Goal: Information Seeking & Learning: Check status

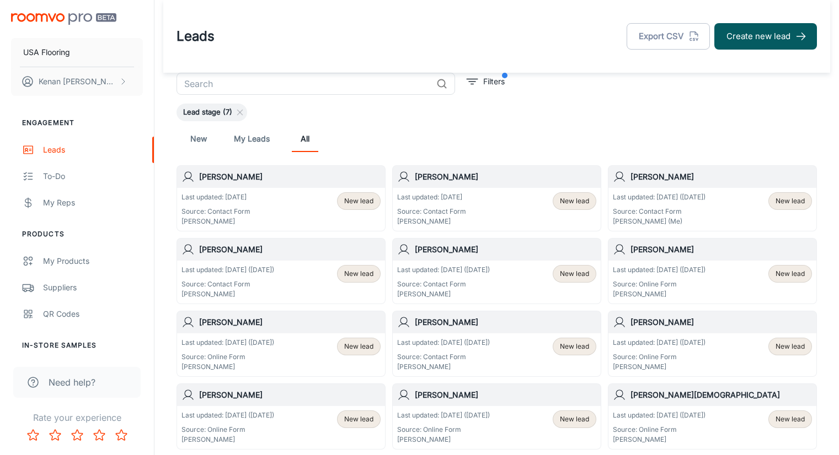
scroll to position [22, 0]
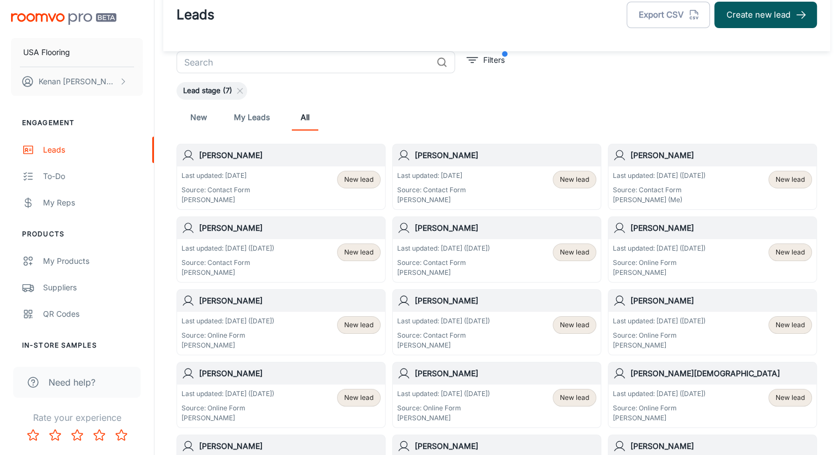
click at [291, 50] on header "Leads Export CSV Create new lead" at bounding box center [496, 14] width 667 height 73
click at [275, 53] on input "text" at bounding box center [303, 62] width 255 height 22
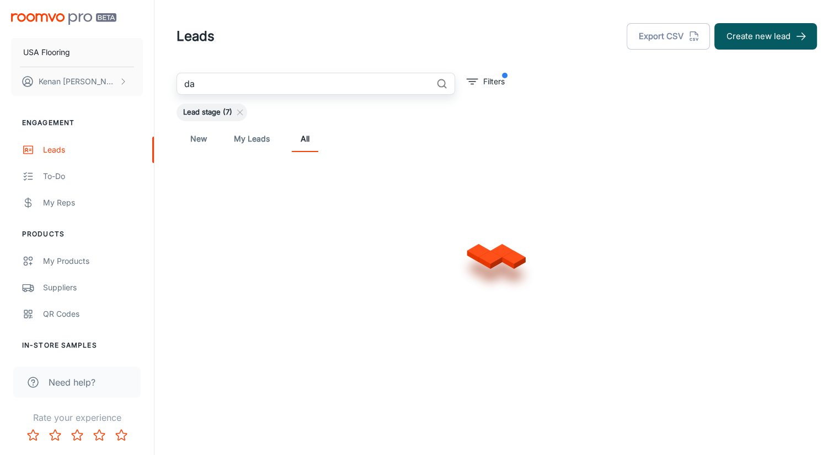
scroll to position [0, 0]
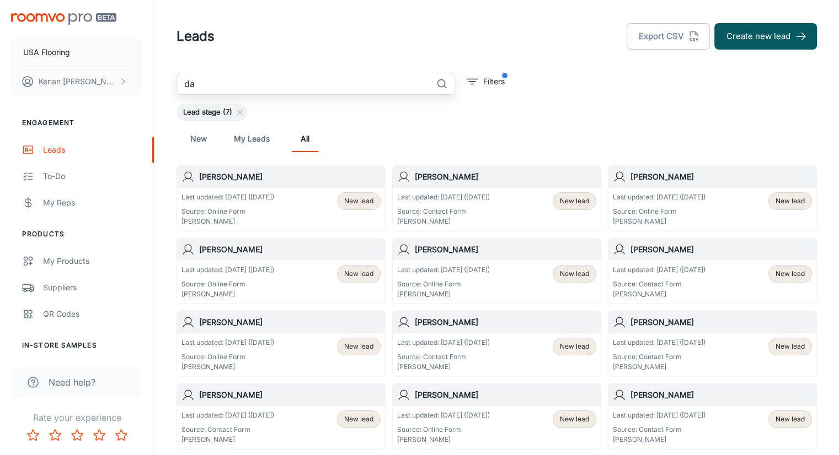
type input "d"
click at [358, 38] on div "Leads Export CSV Create new lead" at bounding box center [496, 36] width 640 height 29
click at [304, 42] on div "Leads Export CSV Create new lead" at bounding box center [496, 36] width 640 height 29
click at [509, 148] on div "New My Leads All" at bounding box center [496, 139] width 623 height 26
click at [466, 81] on icon "filter" at bounding box center [471, 81] width 13 height 13
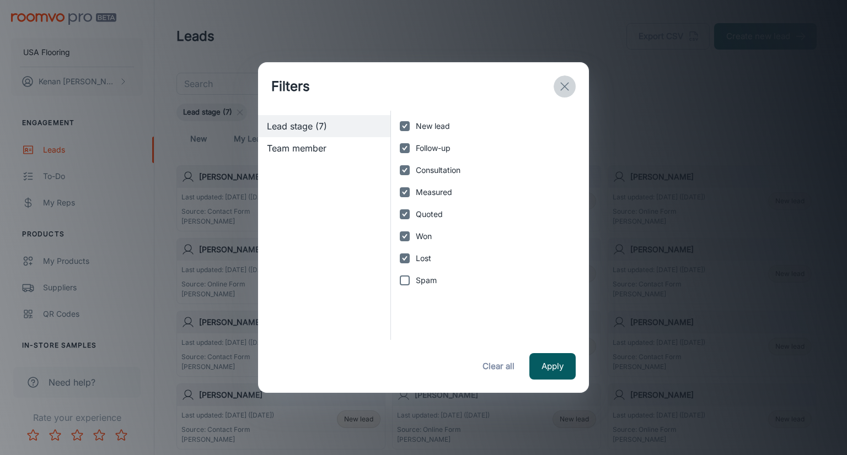
click at [566, 83] on icon "exit" at bounding box center [564, 86] width 13 height 13
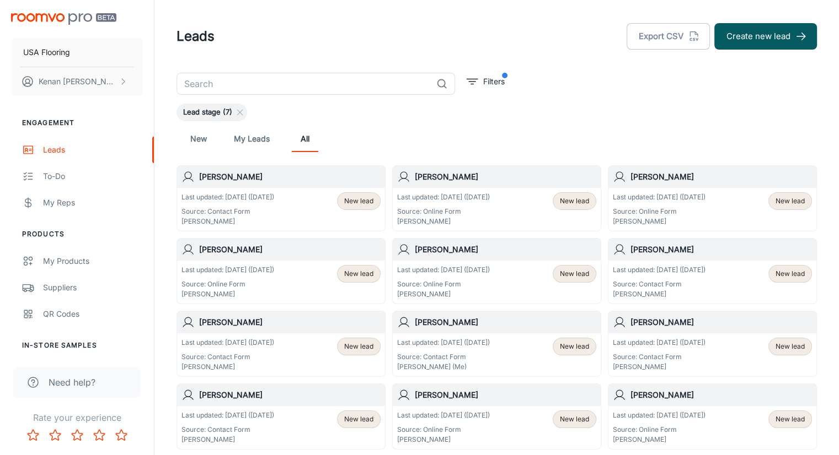
click at [583, 104] on div "Lead stage (7)" at bounding box center [496, 113] width 640 height 18
click at [411, 137] on div "New My Leads All" at bounding box center [496, 139] width 623 height 26
click at [304, 35] on div "Leads Export CSV Create new lead" at bounding box center [496, 36] width 640 height 29
click at [303, 39] on div "Leads Export CSV Create new lead" at bounding box center [496, 36] width 640 height 29
click at [307, 148] on link "All" at bounding box center [305, 139] width 26 height 26
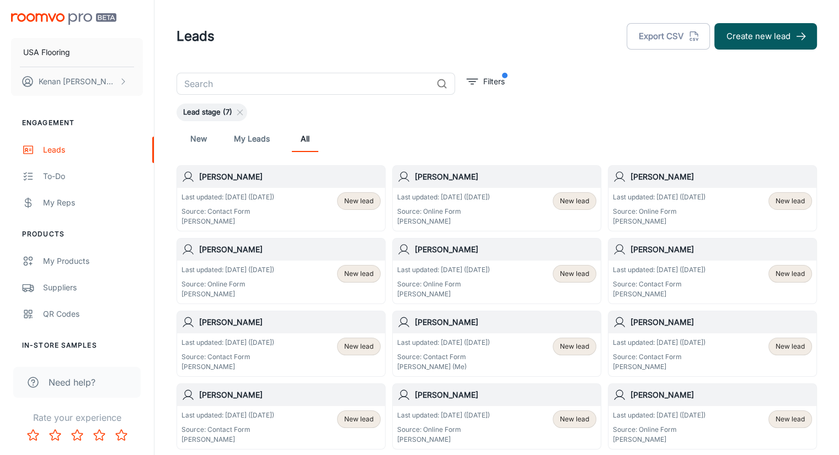
click at [426, 142] on div "New My Leads All" at bounding box center [496, 139] width 623 height 26
click at [602, 122] on div "New My Leads All" at bounding box center [496, 138] width 640 height 35
click at [587, 128] on div "New My Leads All" at bounding box center [496, 139] width 623 height 26
click at [192, 144] on link "New" at bounding box center [198, 139] width 26 height 26
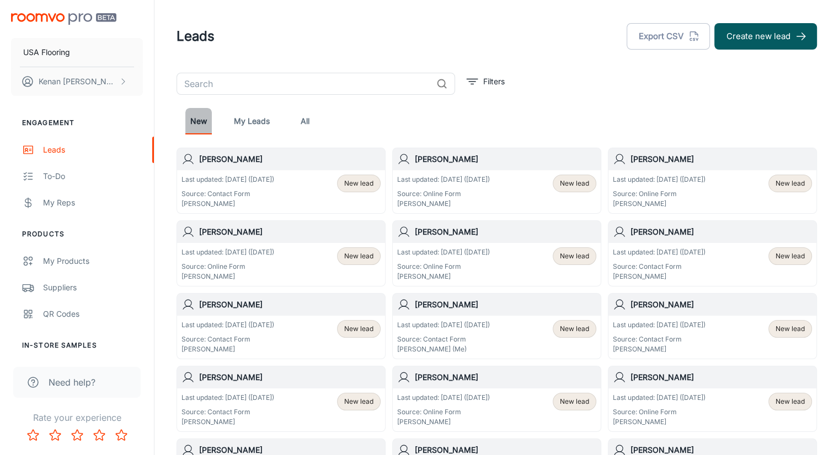
click at [190, 124] on link "New" at bounding box center [198, 121] width 26 height 26
click at [617, 135] on div "New My Leads All" at bounding box center [496, 121] width 640 height 35
click at [298, 126] on link "All" at bounding box center [305, 121] width 26 height 26
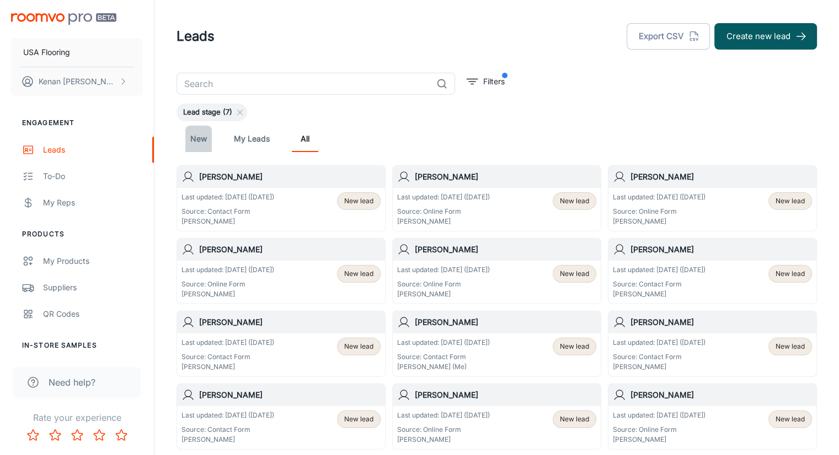
click at [207, 137] on link "New" at bounding box center [198, 139] width 26 height 26
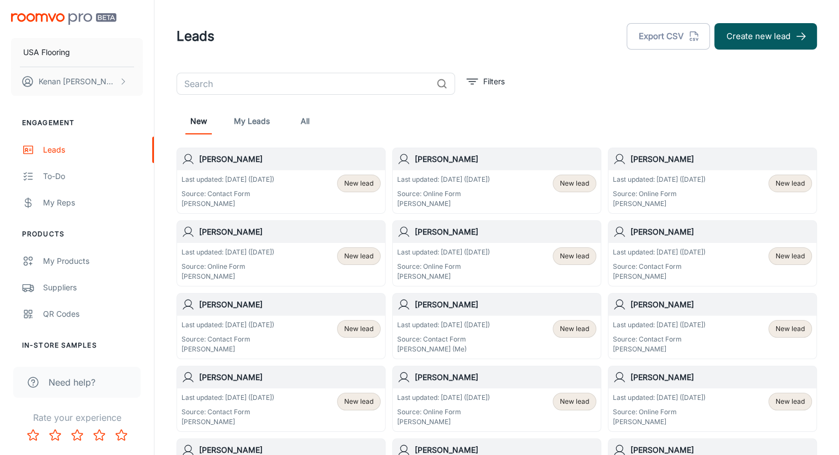
click at [477, 114] on div "New My Leads All" at bounding box center [496, 121] width 623 height 26
click at [470, 85] on icon "filter" at bounding box center [471, 81] width 13 height 13
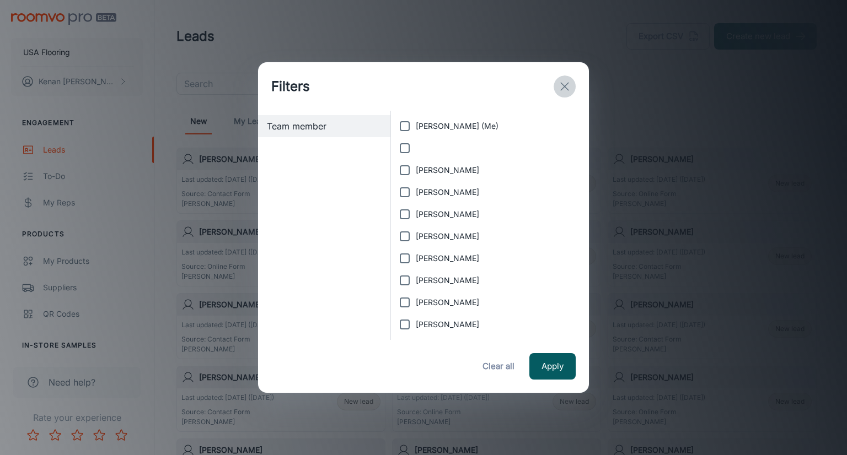
click at [563, 84] on icon "exit" at bounding box center [564, 86] width 13 height 13
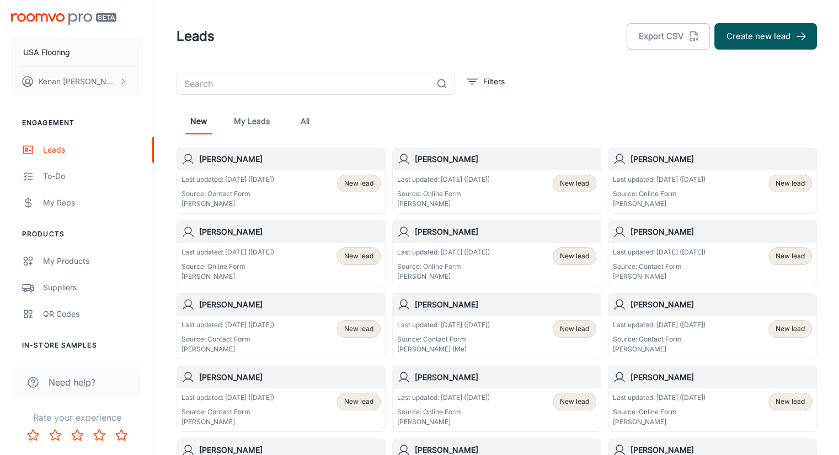
click at [199, 122] on link "New" at bounding box center [198, 121] width 26 height 26
click at [469, 55] on header "Leads Export CSV Create new lead" at bounding box center [496, 36] width 667 height 73
click at [473, 72] on header "Leads Export CSV Create new lead" at bounding box center [496, 36] width 667 height 73
click at [473, 75] on icon "filter" at bounding box center [471, 81] width 13 height 13
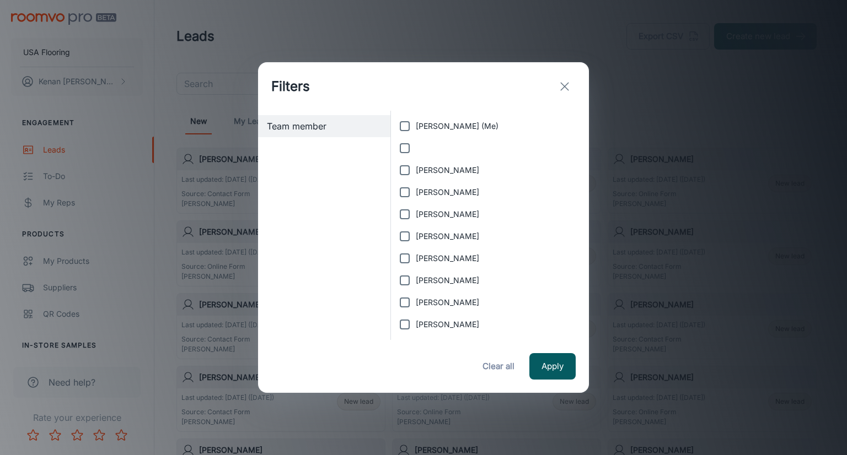
click at [560, 92] on icon "exit" at bounding box center [564, 86] width 13 height 13
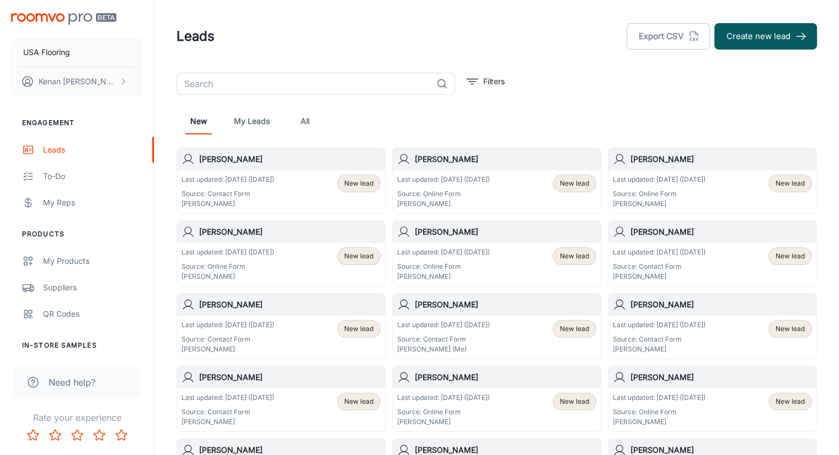
click at [538, 104] on div "New My Leads All" at bounding box center [496, 121] width 640 height 35
click at [307, 119] on link "All" at bounding box center [305, 121] width 26 height 26
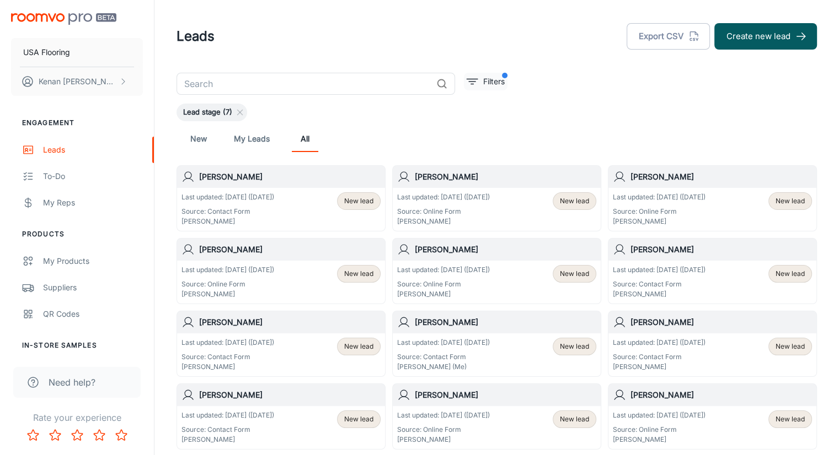
click at [487, 79] on p "Filters" at bounding box center [494, 82] width 22 height 12
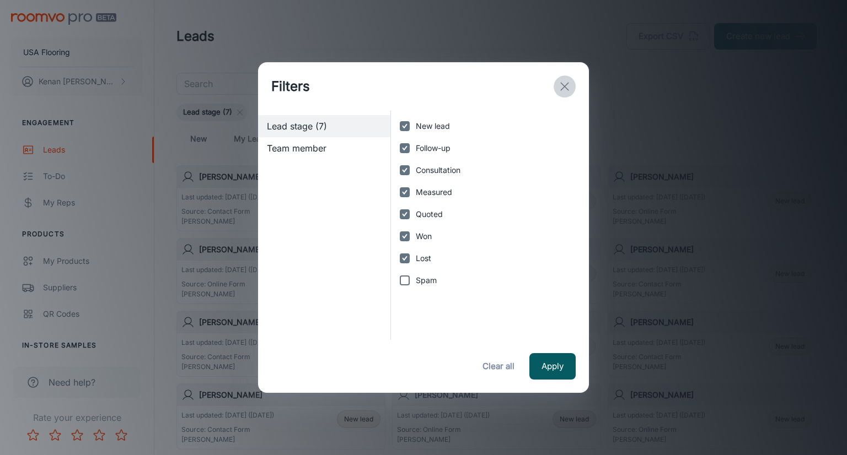
click at [559, 84] on icon "exit" at bounding box center [564, 86] width 13 height 13
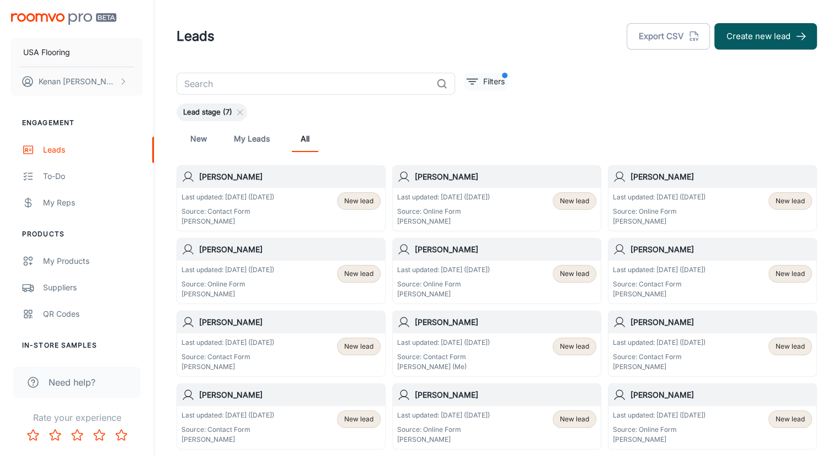
click at [481, 80] on button "Filters" at bounding box center [486, 82] width 44 height 18
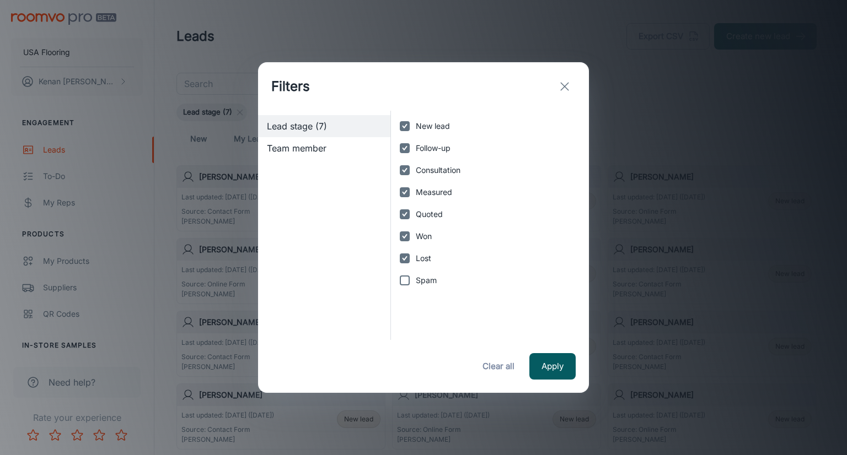
drag, startPoint x: 564, startPoint y: 85, endPoint x: 567, endPoint y: 95, distance: 10.6
click at [567, 93] on button "exit" at bounding box center [565, 87] width 22 height 22
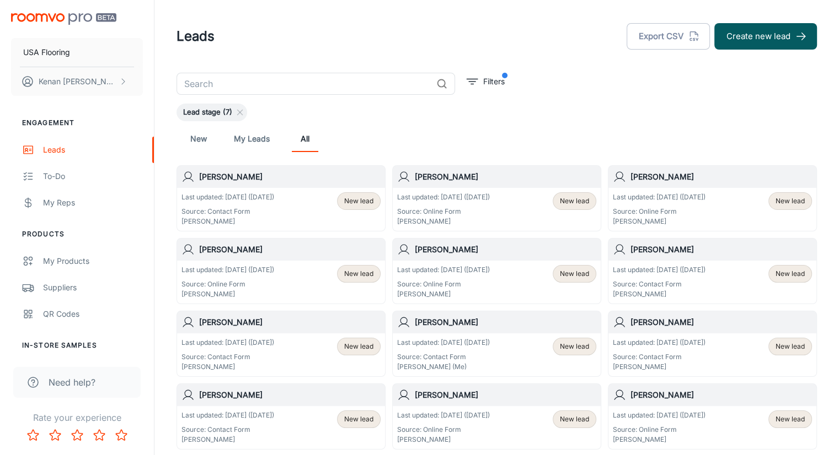
click at [492, 126] on div "New My Leads All" at bounding box center [496, 139] width 623 height 26
click at [456, 137] on div "New My Leads All" at bounding box center [496, 139] width 623 height 26
click at [240, 191] on div "Last updated: Aug 27 (1 days ago) Source: Contact Form Carson Worthington New l…" at bounding box center [281, 209] width 208 height 43
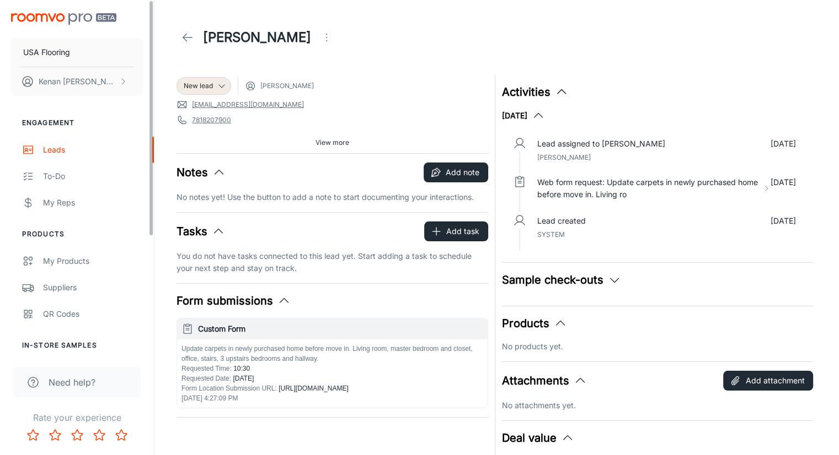
click at [185, 35] on icon at bounding box center [187, 37] width 13 height 13
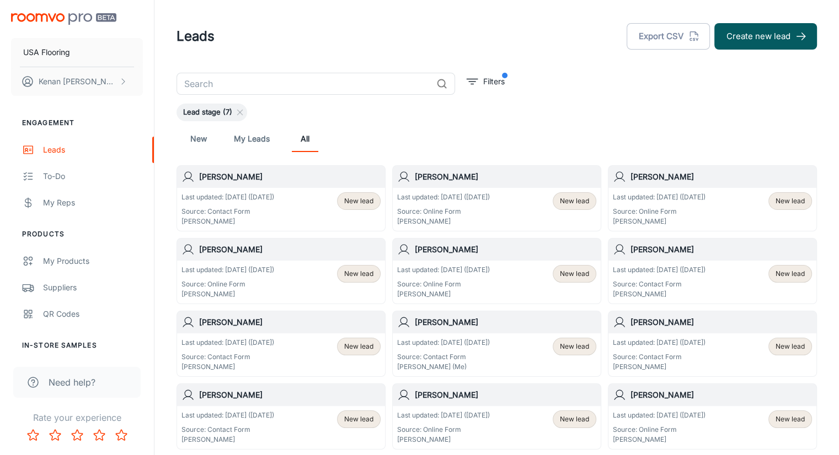
click at [576, 136] on div "New My Leads All" at bounding box center [496, 139] width 623 height 26
